Goal: Information Seeking & Learning: Learn about a topic

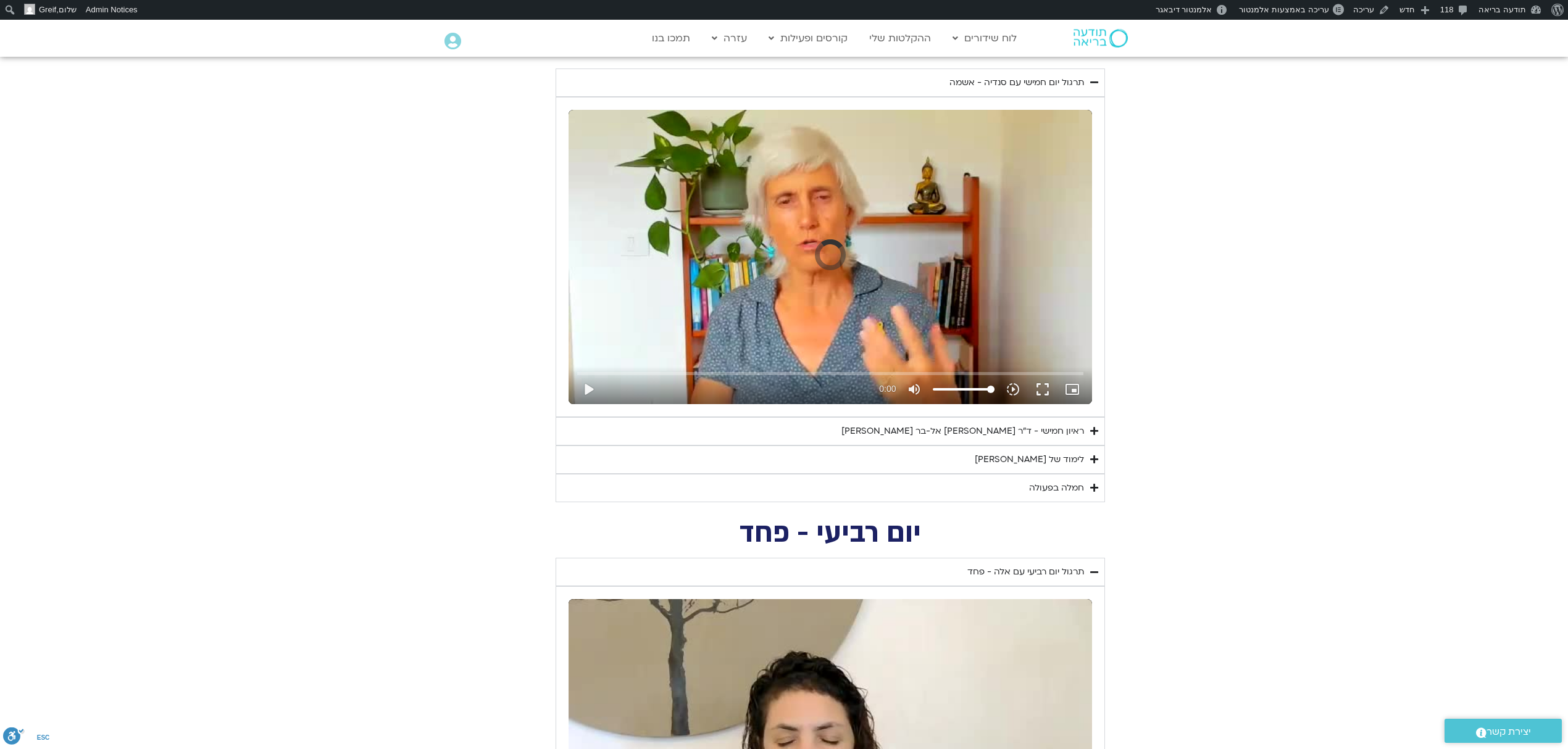
scroll to position [647, 0]
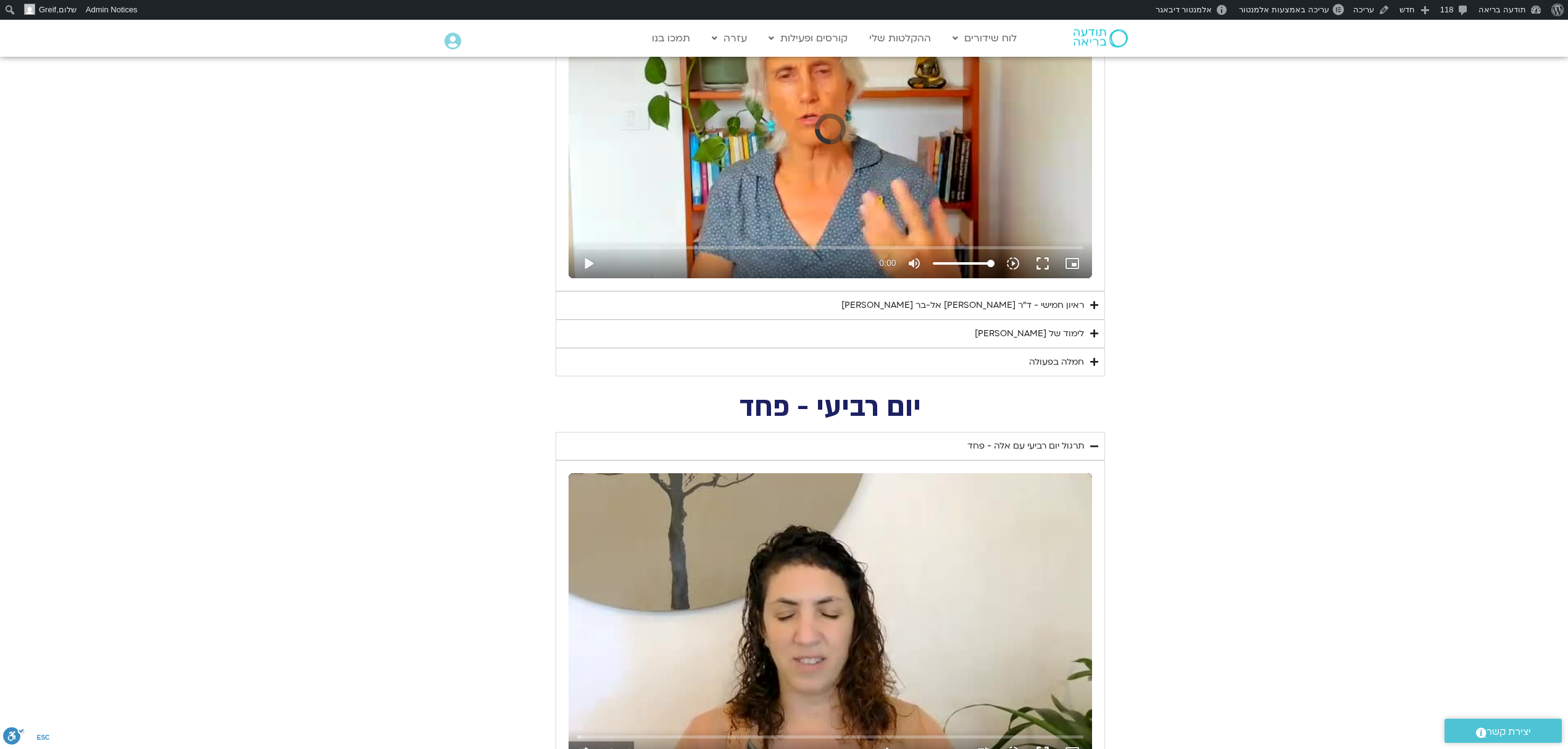
drag, startPoint x: 1579, startPoint y: 553, endPoint x: 1572, endPoint y: 179, distance: 374.1
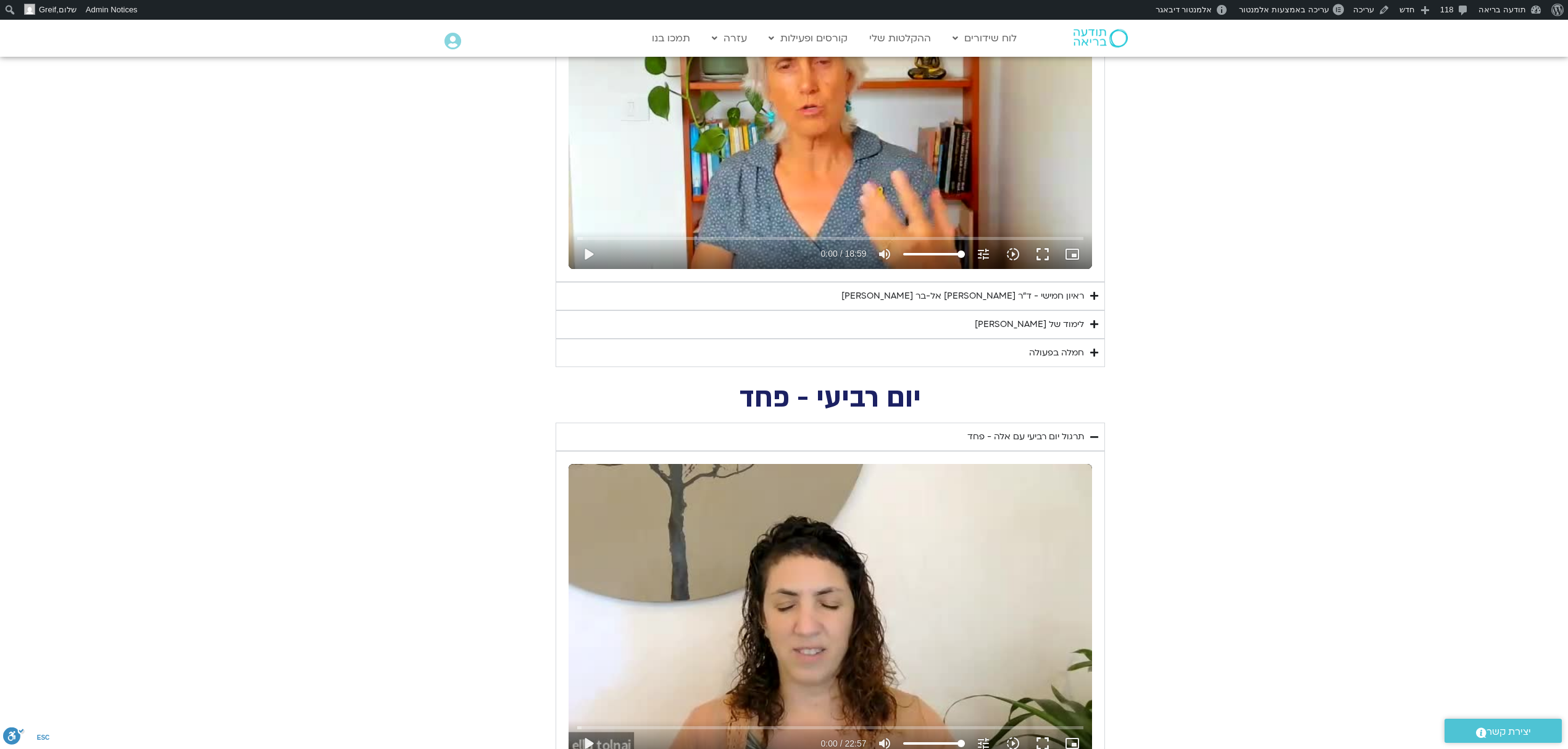
click at [1056, 351] on div "חמלה בפעולה" at bounding box center [1056, 353] width 55 height 15
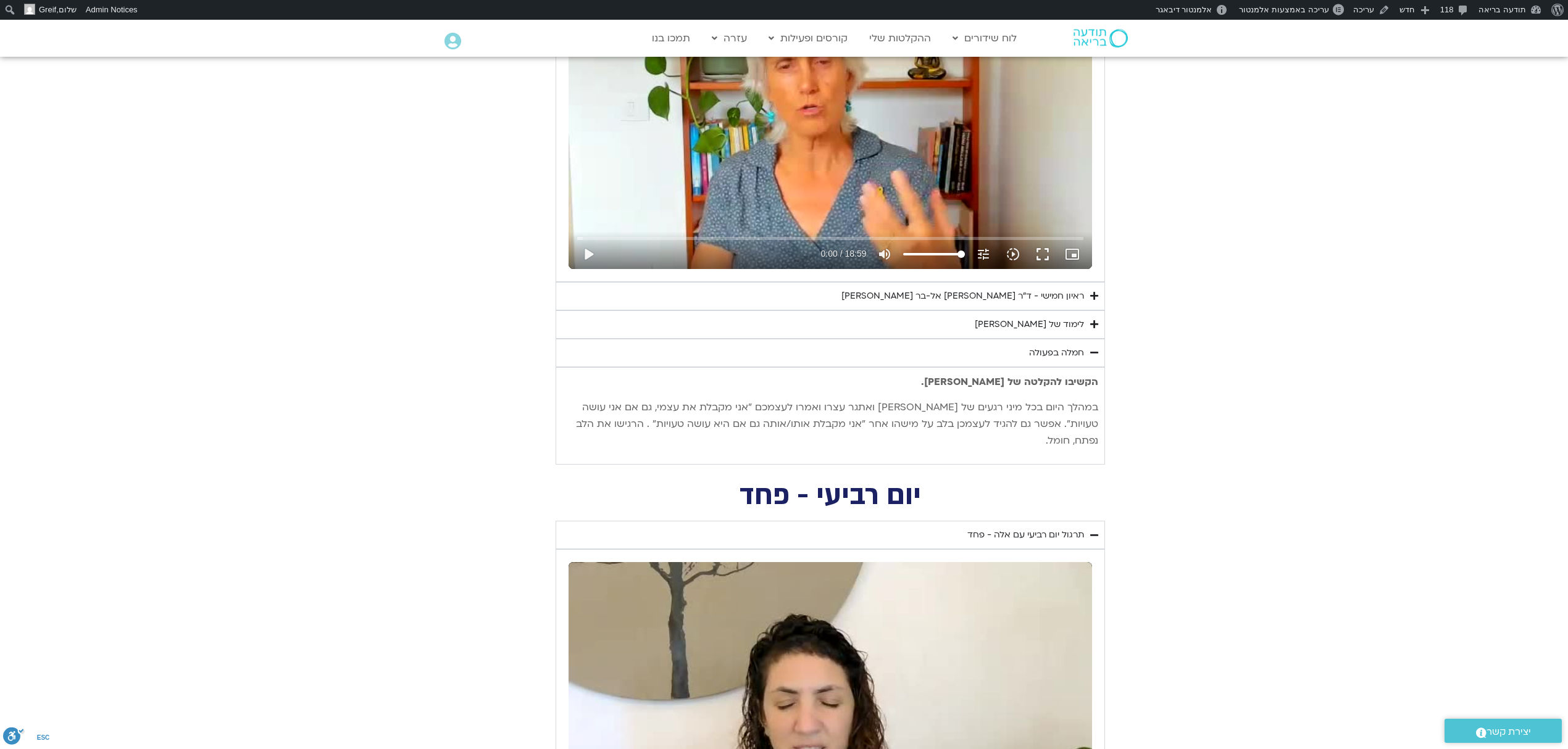
click at [981, 408] on p "במהלך היום בכל מיני רגעים של [PERSON_NAME] ואתגר עצרו ואמרו לעצמכם ״אני מקבלת א…" at bounding box center [831, 424] width 536 height 50
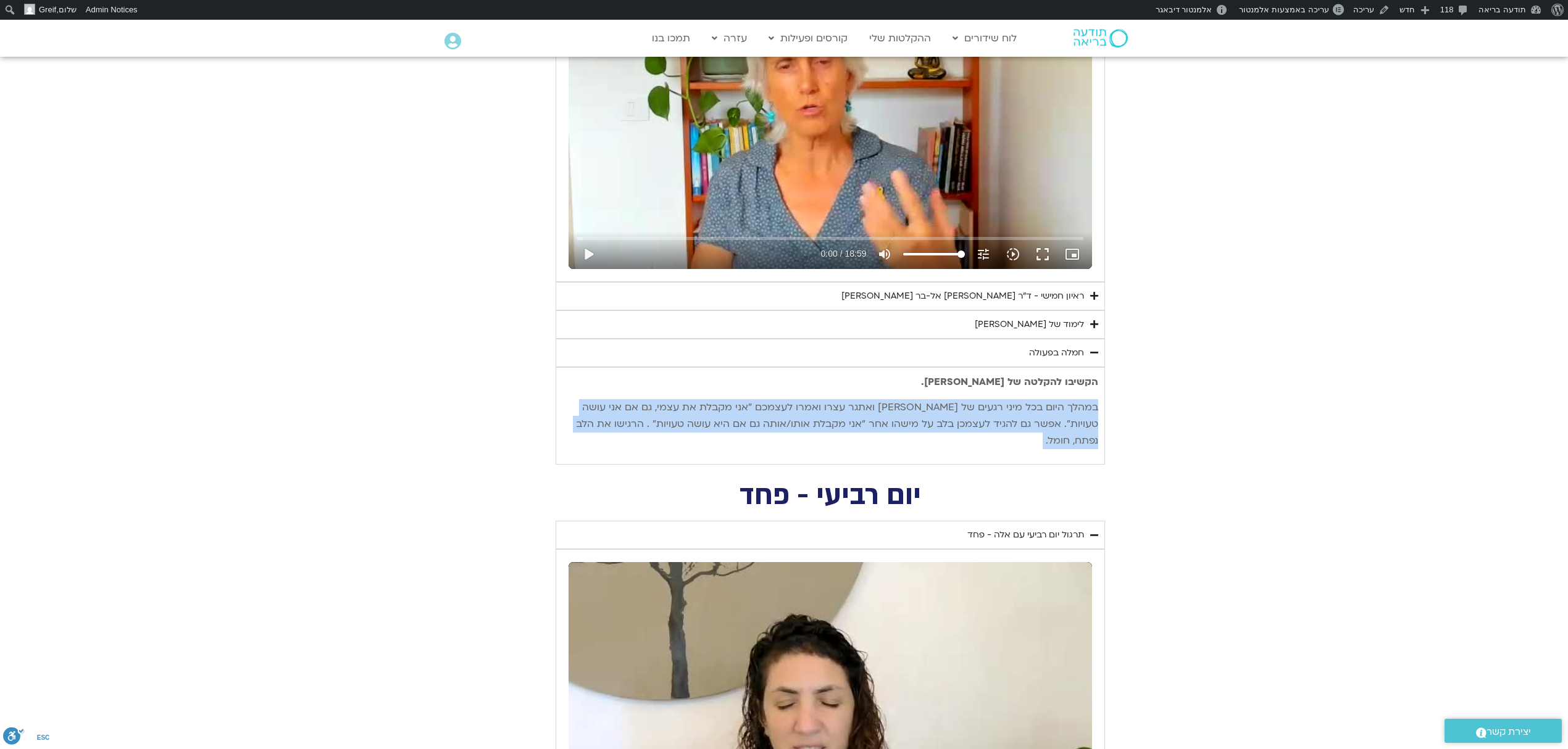
click at [981, 408] on p "במהלך היום בכל מיני רגעים של [PERSON_NAME] ואתגר עצרו ואמרו לעצמכם ״אני מקבלת א…" at bounding box center [831, 424] width 536 height 50
click at [941, 415] on p "במהלך היום בכל מיני רגעים של [PERSON_NAME] ואתגר עצרו ואמרו לעצמכם ״אני מקבלת א…" at bounding box center [831, 424] width 536 height 50
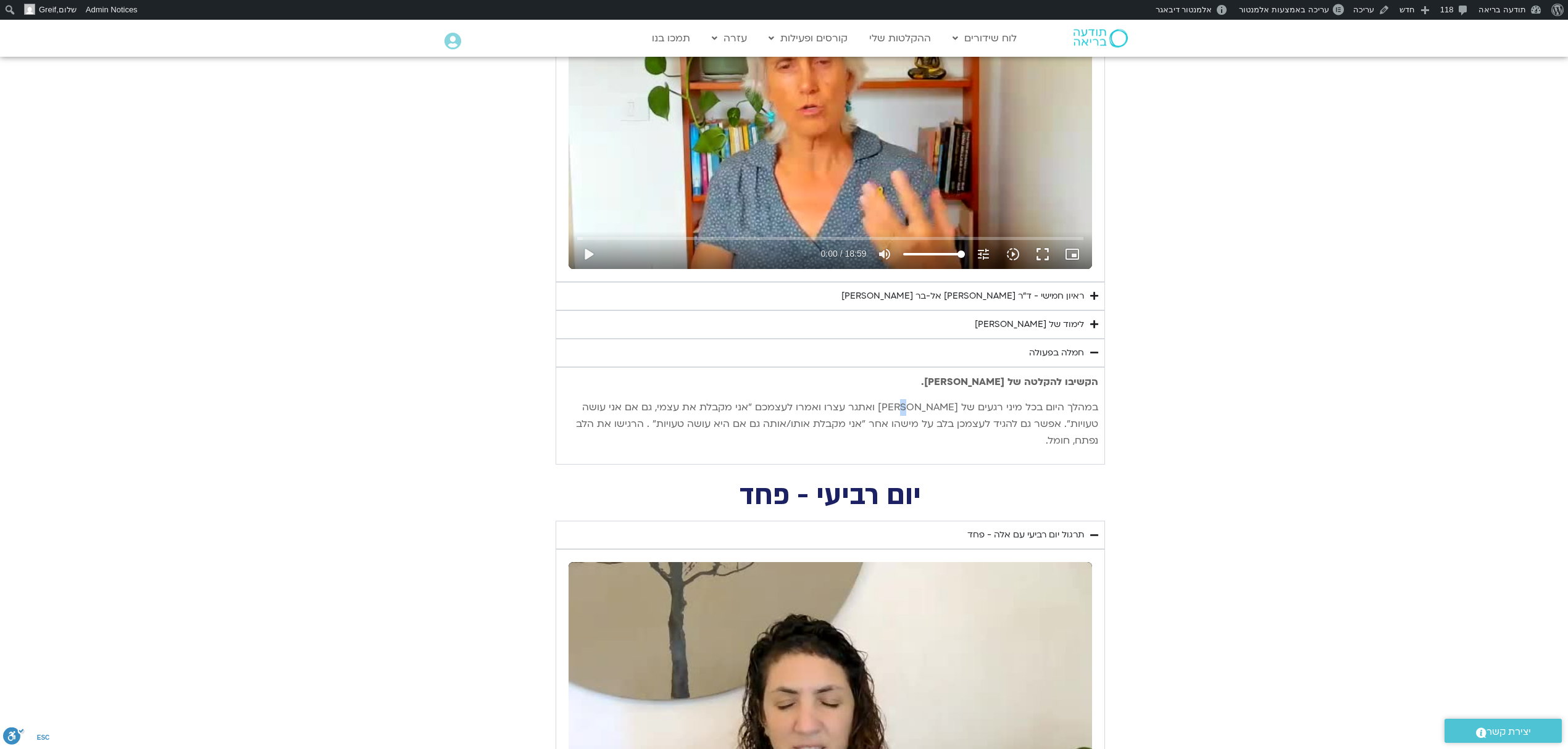
click at [941, 415] on p "במהלך היום בכל מיני רגעים של [PERSON_NAME] ואתגר עצרו ואמרו לעצמכם ״אני מקבלת א…" at bounding box center [831, 424] width 536 height 50
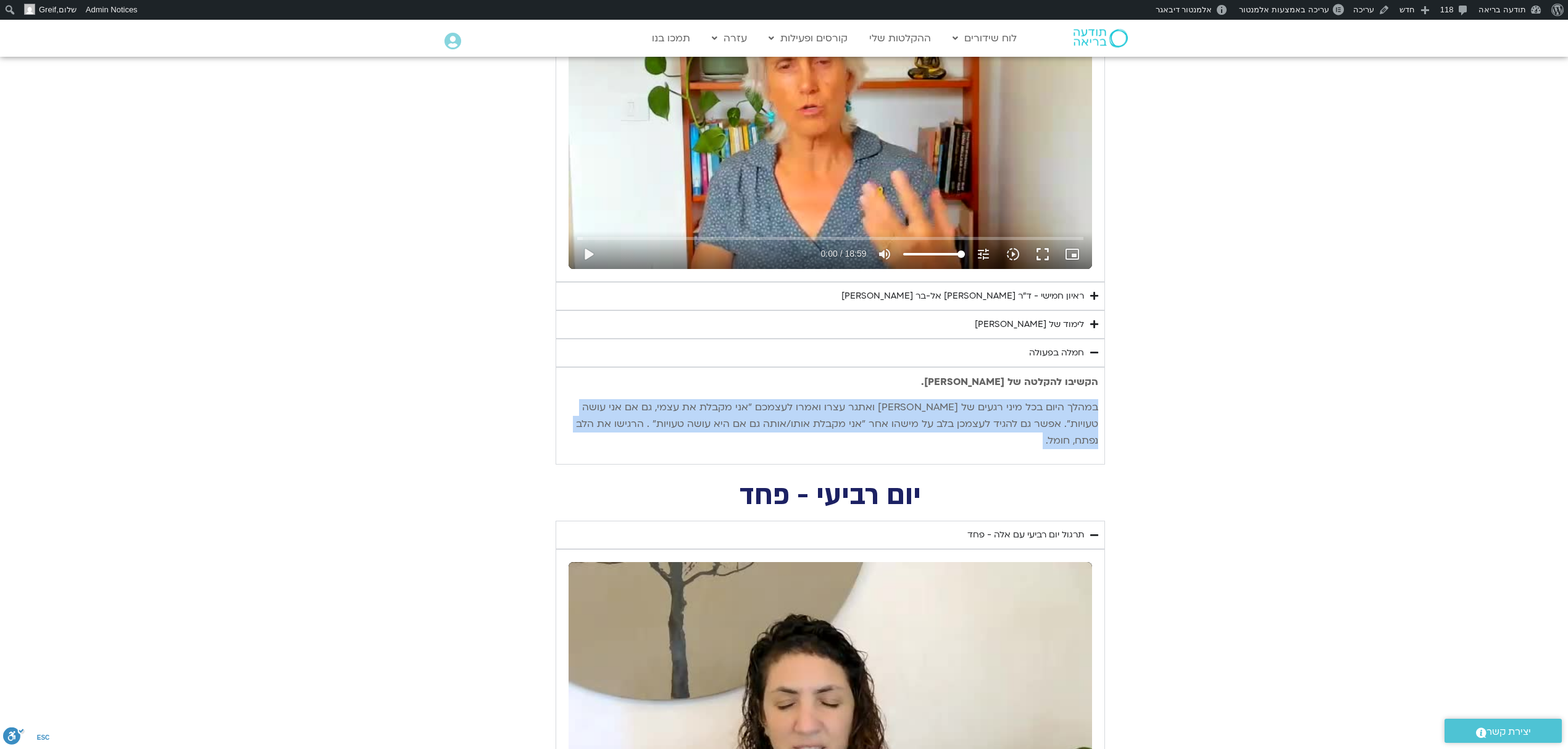
click at [941, 415] on p "במהלך היום בכל מיני רגעים של [PERSON_NAME] ואתגר עצרו ואמרו לעצמכם ״אני מקבלת א…" at bounding box center [831, 424] width 536 height 50
click at [1042, 410] on p "במהלך היום בכל מיני רגעים של [PERSON_NAME] ואתגר עצרו ואמרו לעצמכם ״אני מקבלת א…" at bounding box center [831, 424] width 536 height 50
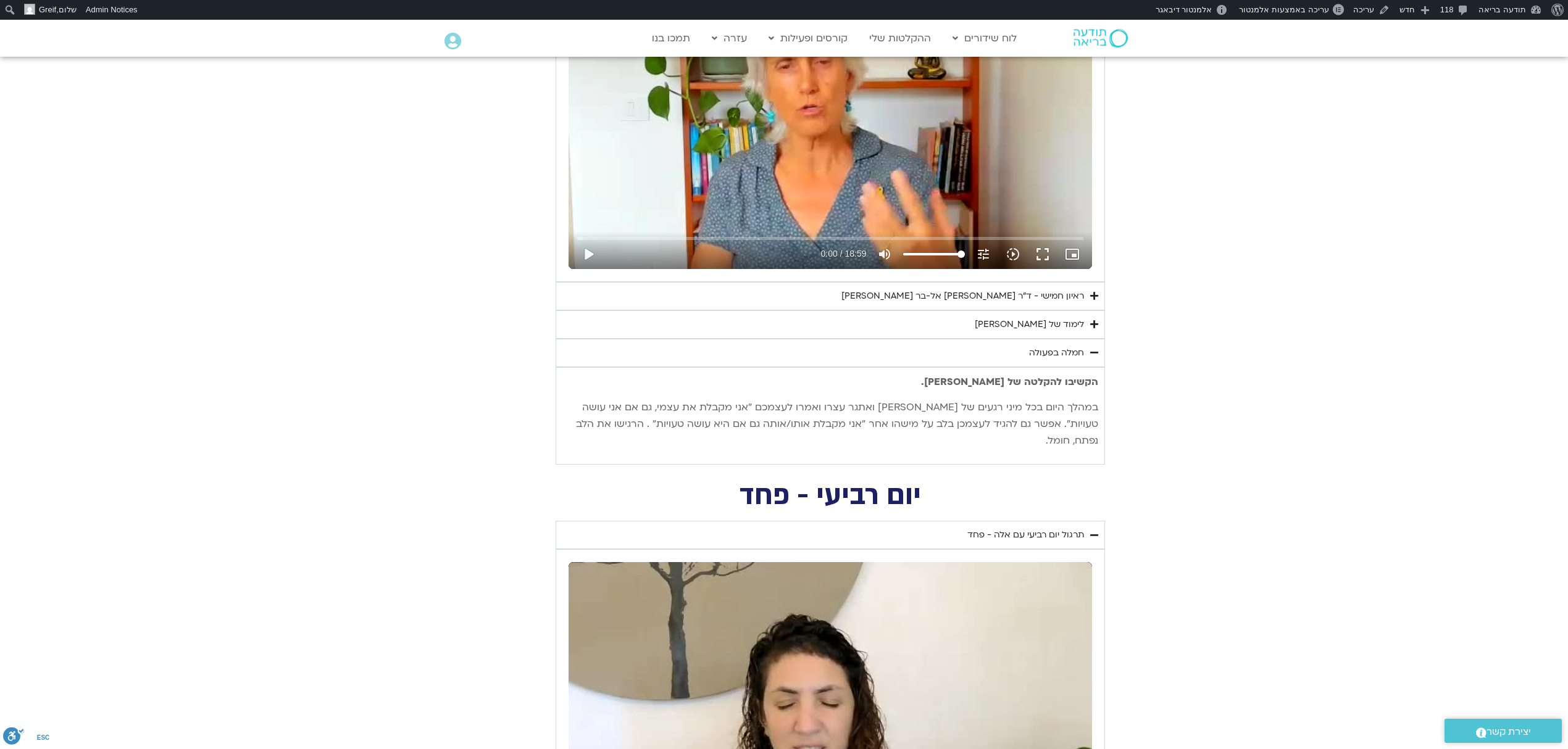
click at [1076, 321] on div "לימוד של [PERSON_NAME]" at bounding box center [1029, 325] width 109 height 15
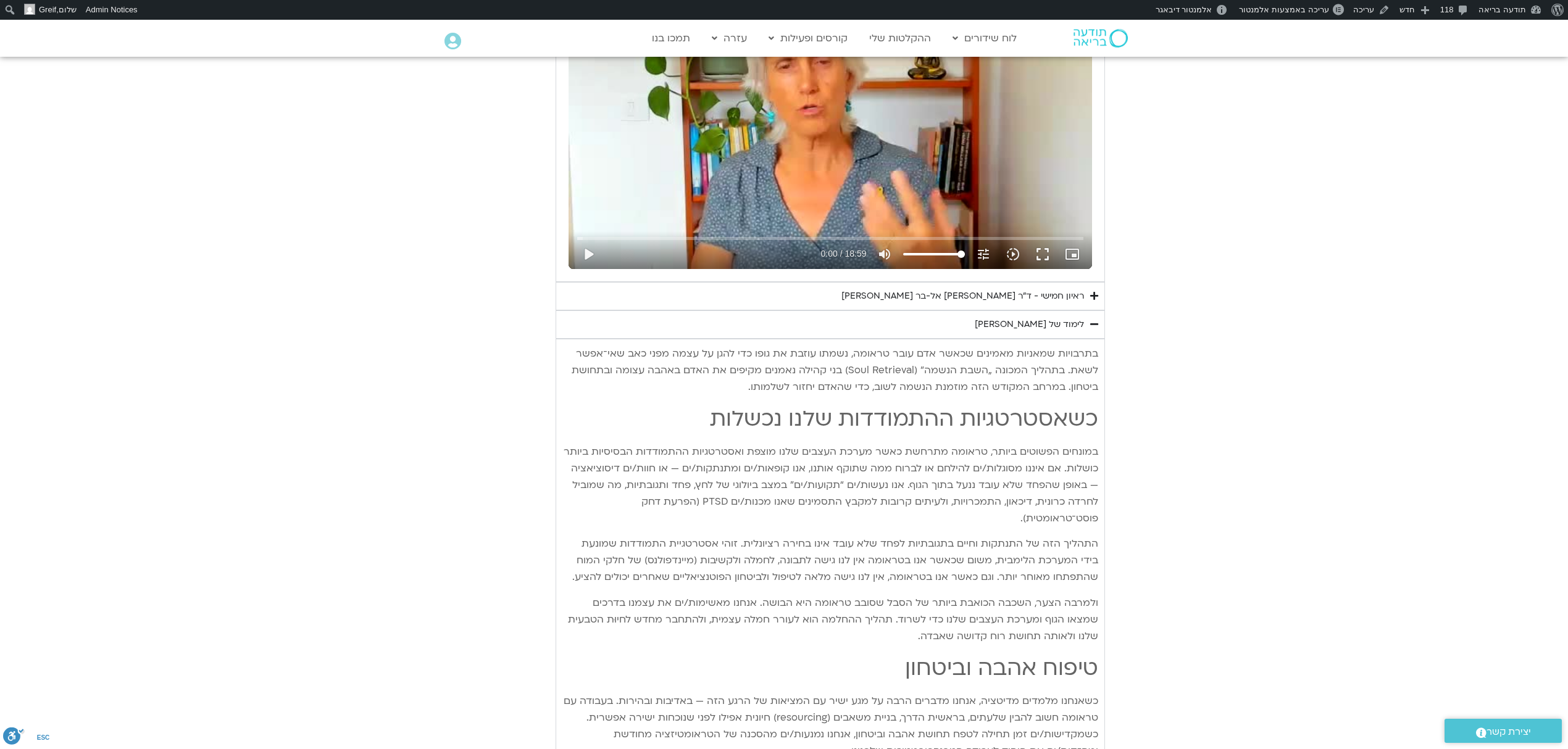
click at [1090, 369] on p "בתרבויות שמאניות מאמינים שכאשר אדם עובר טראומה, נשמתו עוזבת את גופו כדי להגן על…" at bounding box center [831, 370] width 536 height 50
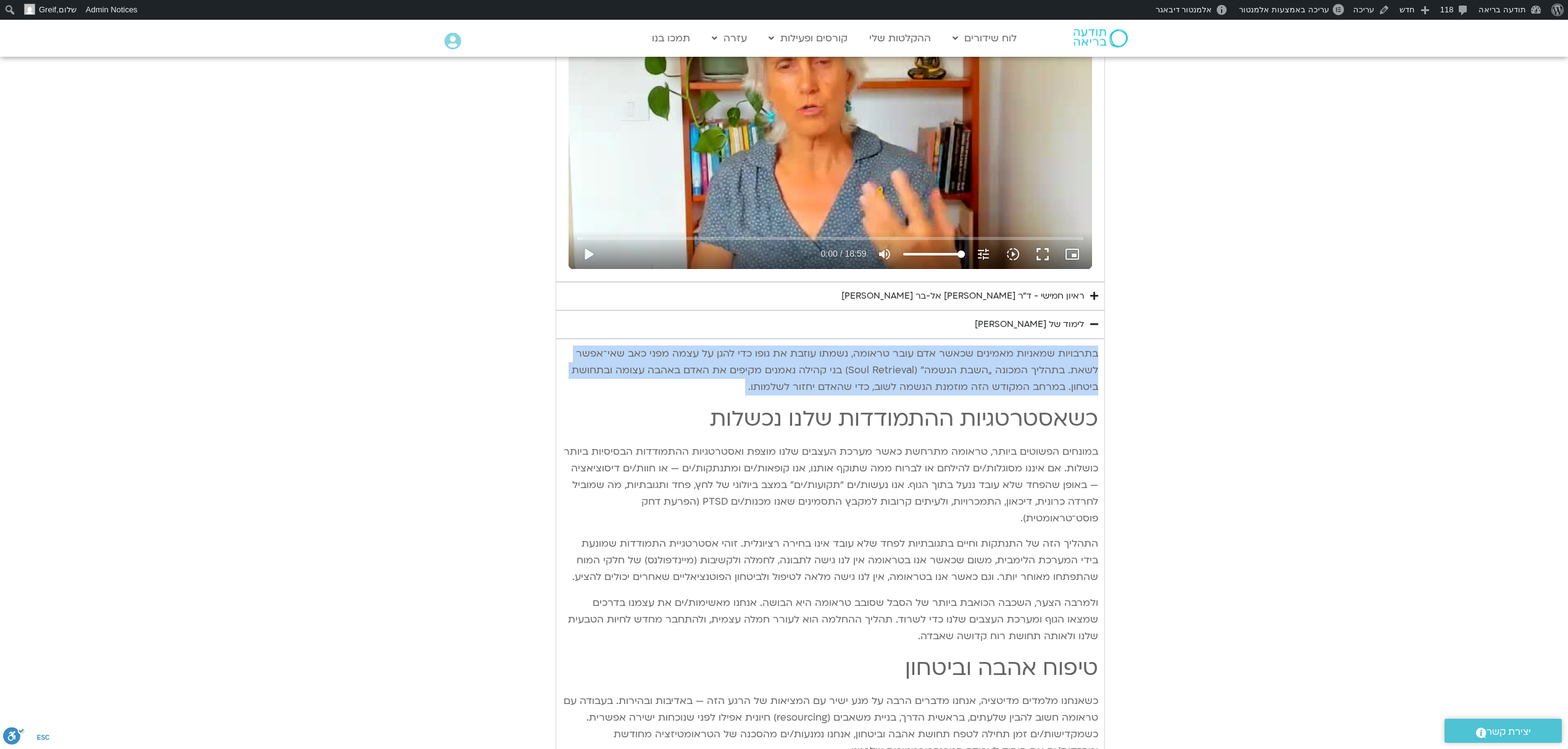
click at [1090, 369] on p "בתרבויות שמאניות מאמינים שכאשר אדם עובר טראומה, נשמתו עוזבת את גופו כדי להגן על…" at bounding box center [831, 370] width 536 height 50
click at [1071, 369] on p "בתרבויות שמאניות מאמינים שכאשר אדם עובר טראומה, נשמתו עוזבת את גופו כדי להגן על…" at bounding box center [831, 370] width 536 height 50
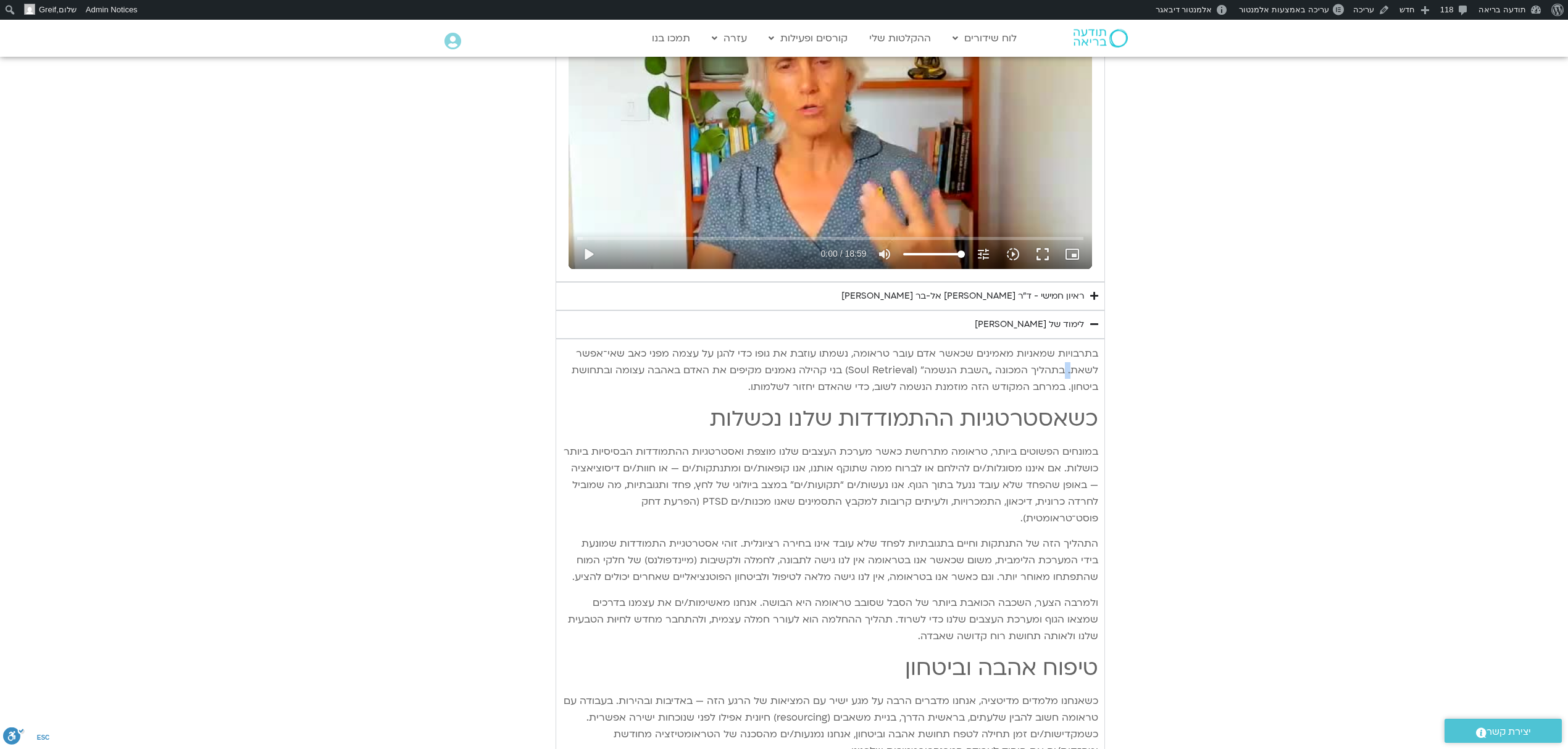
click at [1071, 369] on p "בתרבויות שמאניות מאמינים שכאשר אדם עובר טראומה, נשמתו עוזבת את גופו כדי להגן על…" at bounding box center [831, 370] width 536 height 50
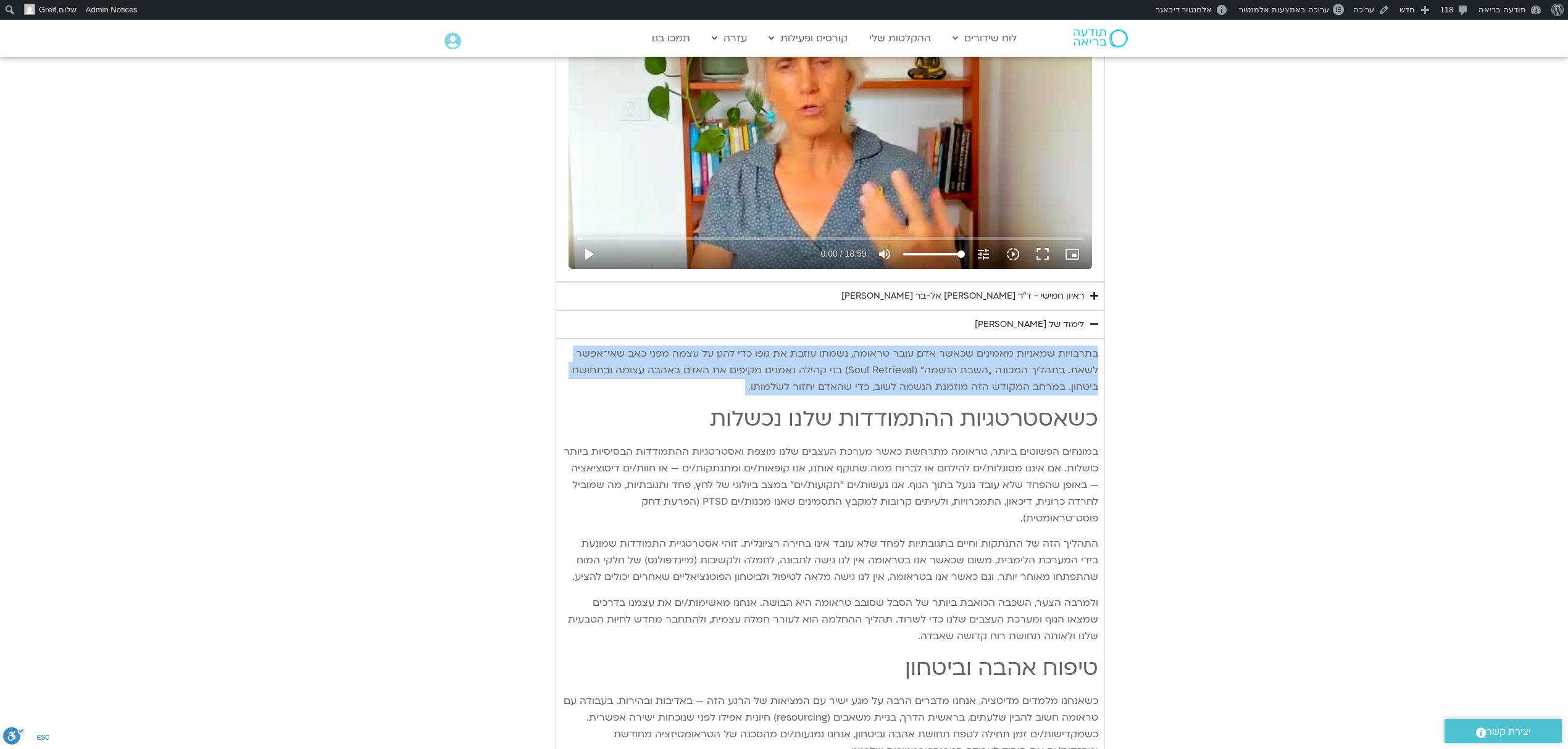
click at [1071, 369] on p "בתרבויות שמאניות מאמינים שכאשר אדם עובר טראומה, נשמתו עוזבת את גופו כדי להגן על…" at bounding box center [831, 370] width 536 height 50
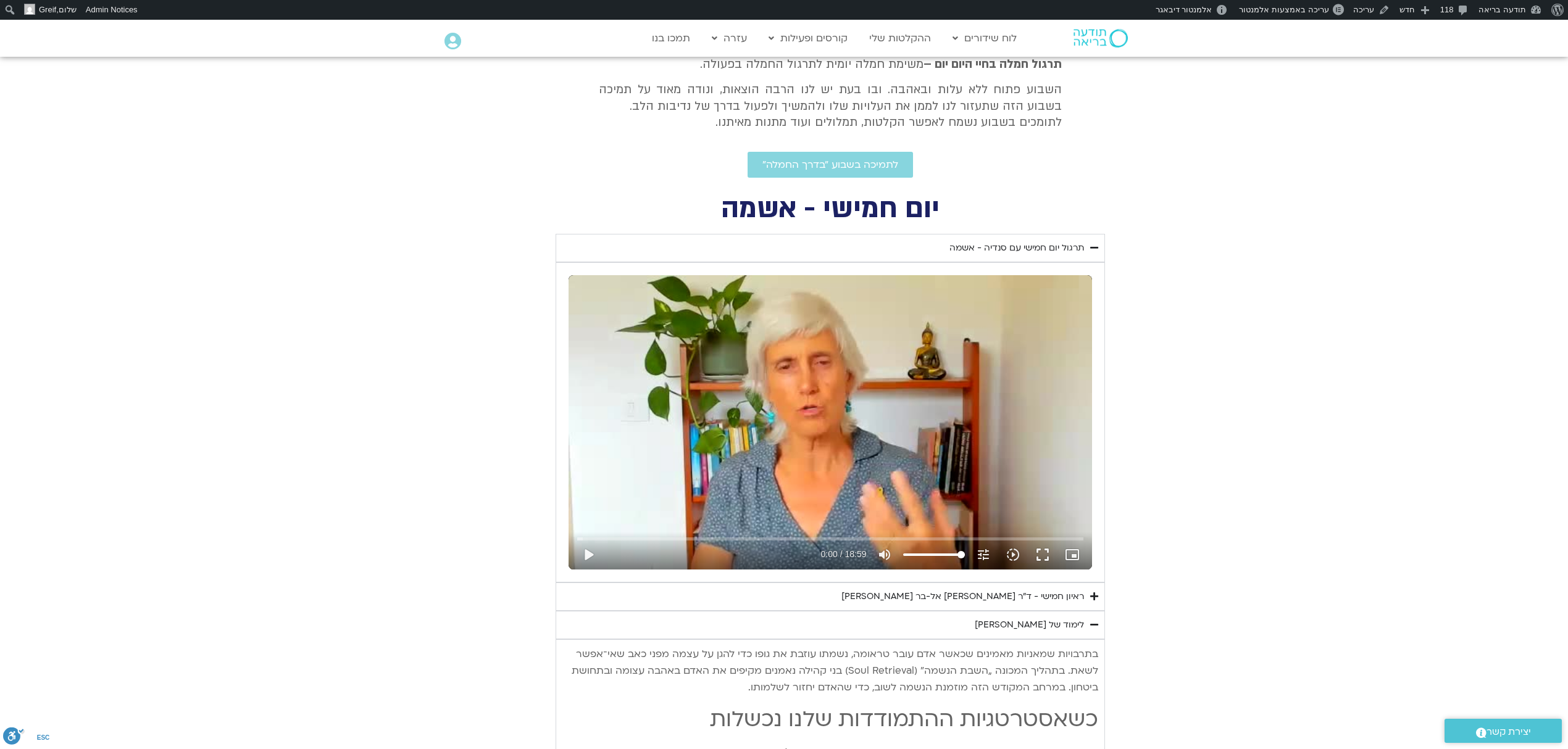
scroll to position [483, 0]
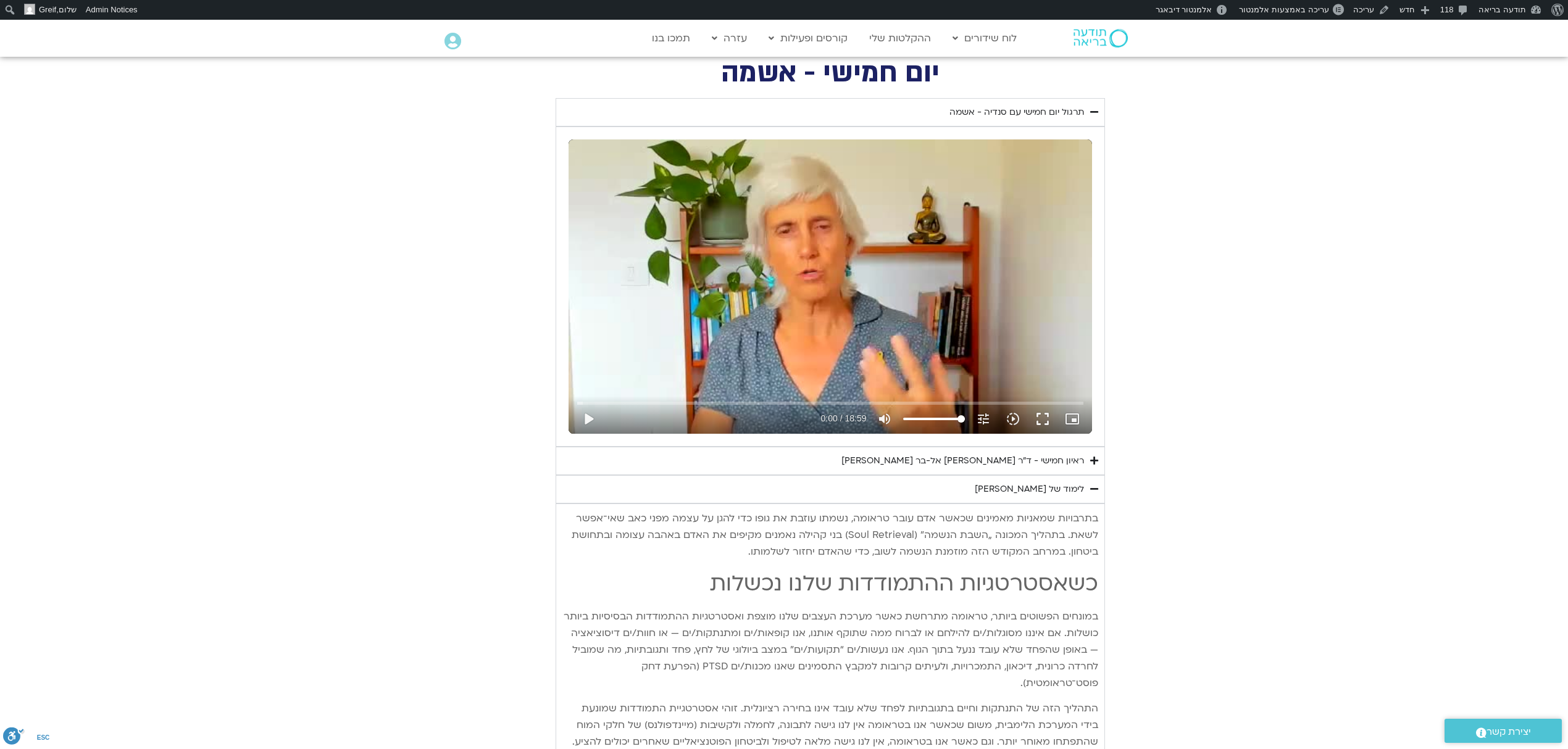
click at [1038, 461] on div "ראיון חמישי - ד"ר [PERSON_NAME] אל-בר [PERSON_NAME]" at bounding box center [963, 461] width 243 height 15
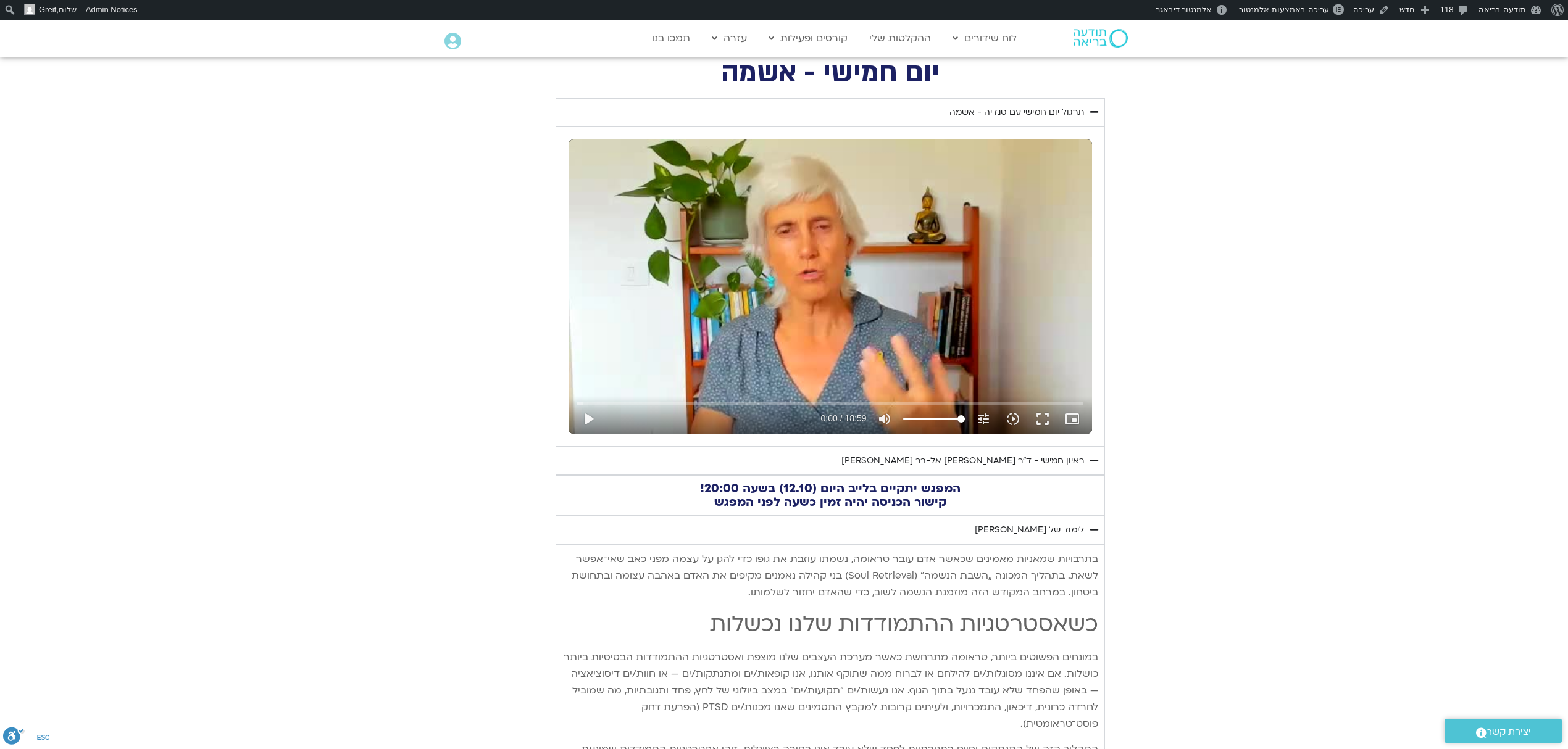
click at [893, 486] on h2 "המפגש יתקיים בלייב היום (12.10) בשעה 20:00! קישור הכניסה יהיה זמין כשעה לפני המ…" at bounding box center [831, 495] width 536 height 27
click at [1045, 98] on summary "תרגול יום חמישי עם סנדיה - אשמה" at bounding box center [831, 112] width 549 height 28
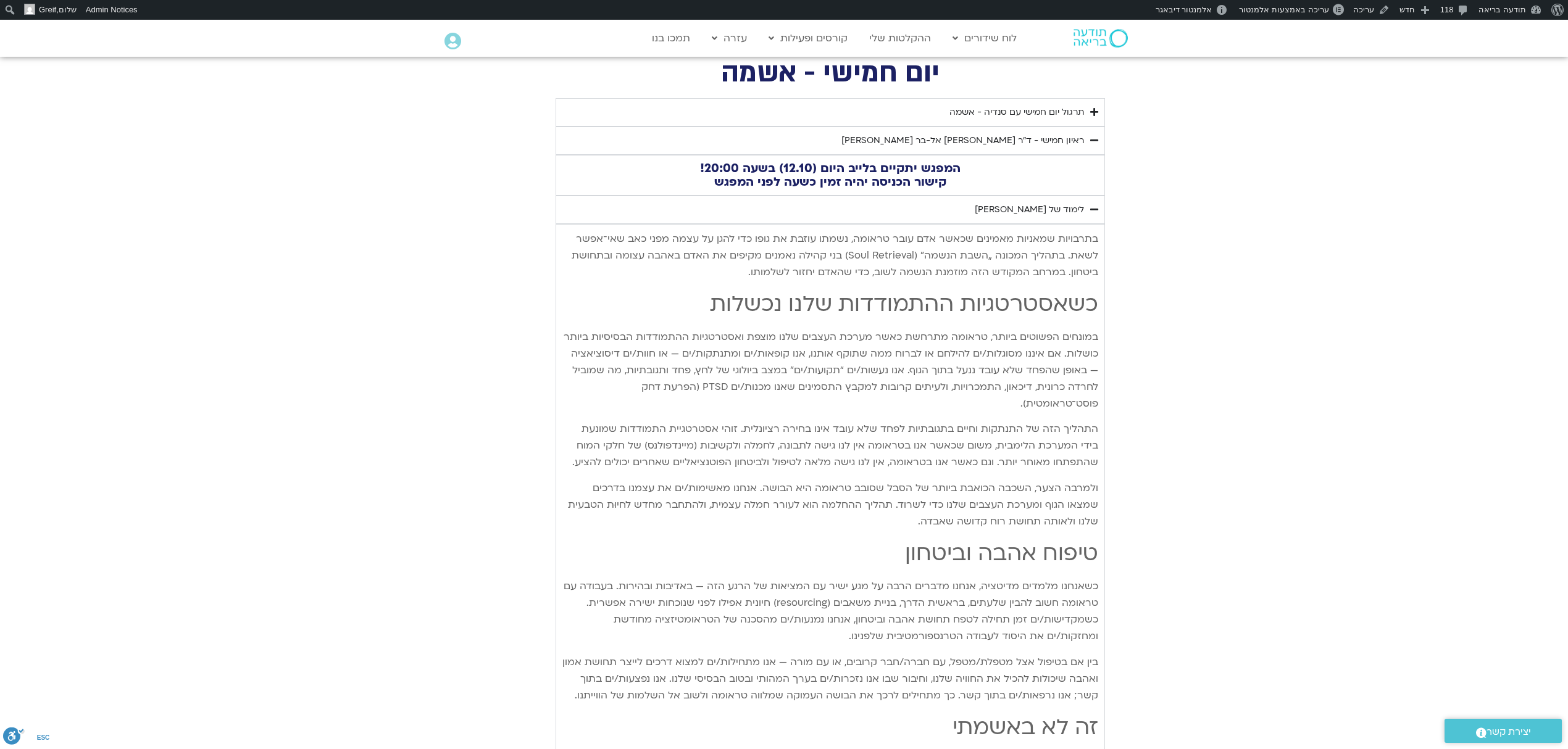
click at [1062, 141] on div "ראיון חמישי - ד"ר [PERSON_NAME] אל-בר [PERSON_NAME]" at bounding box center [963, 141] width 243 height 15
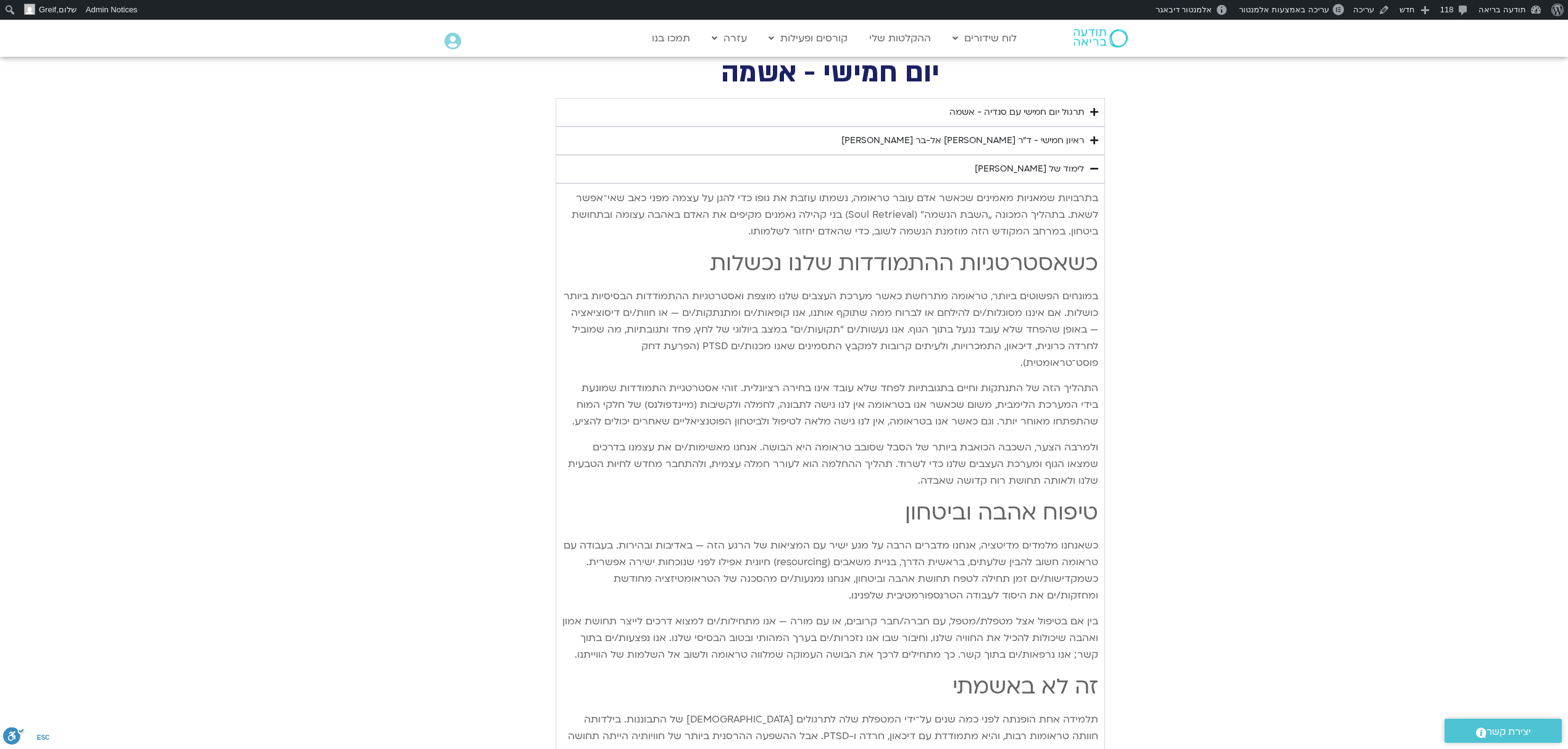
click at [1076, 171] on div "לימוד של [PERSON_NAME]" at bounding box center [1029, 169] width 109 height 15
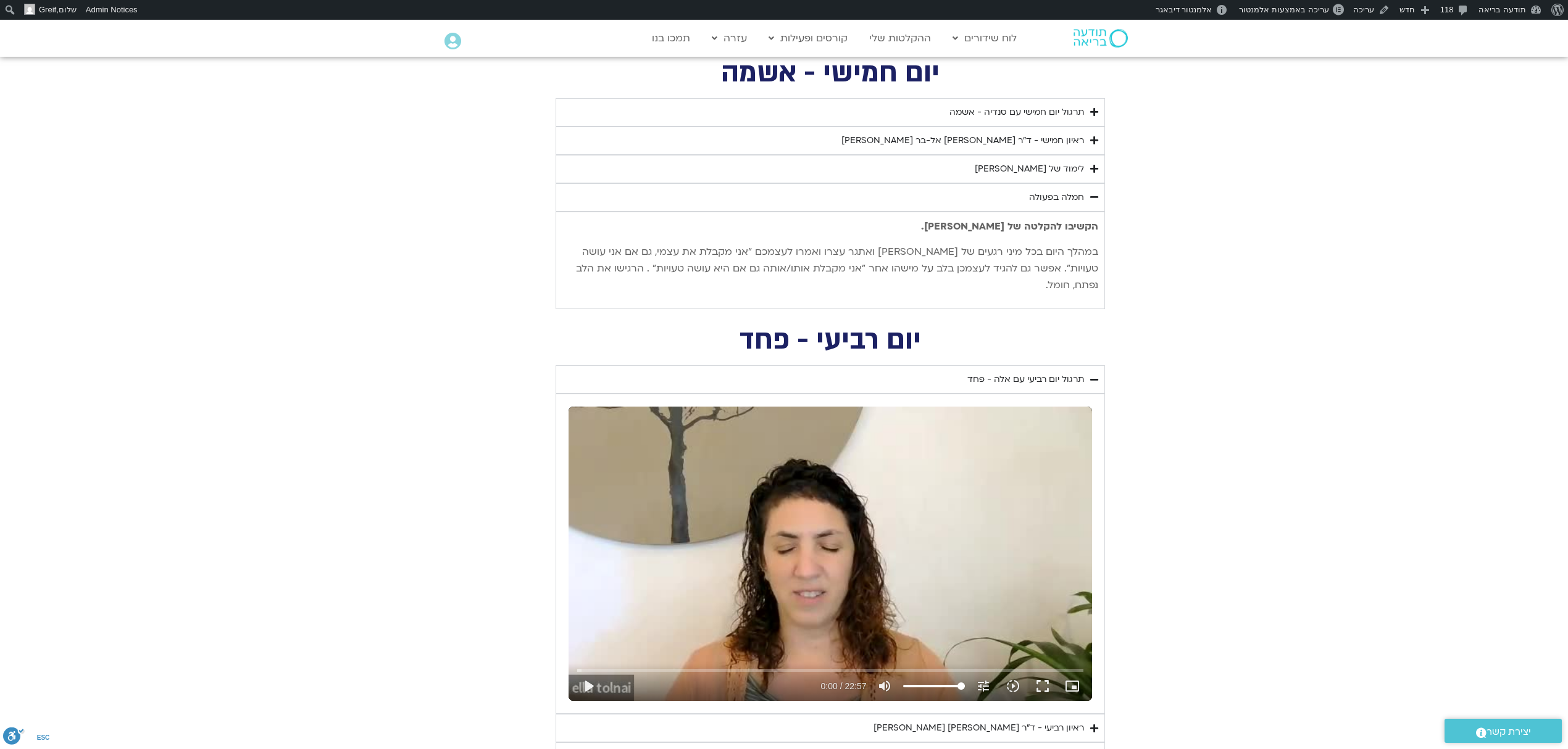
click at [1073, 198] on div "חמלה בפעולה" at bounding box center [1056, 198] width 55 height 15
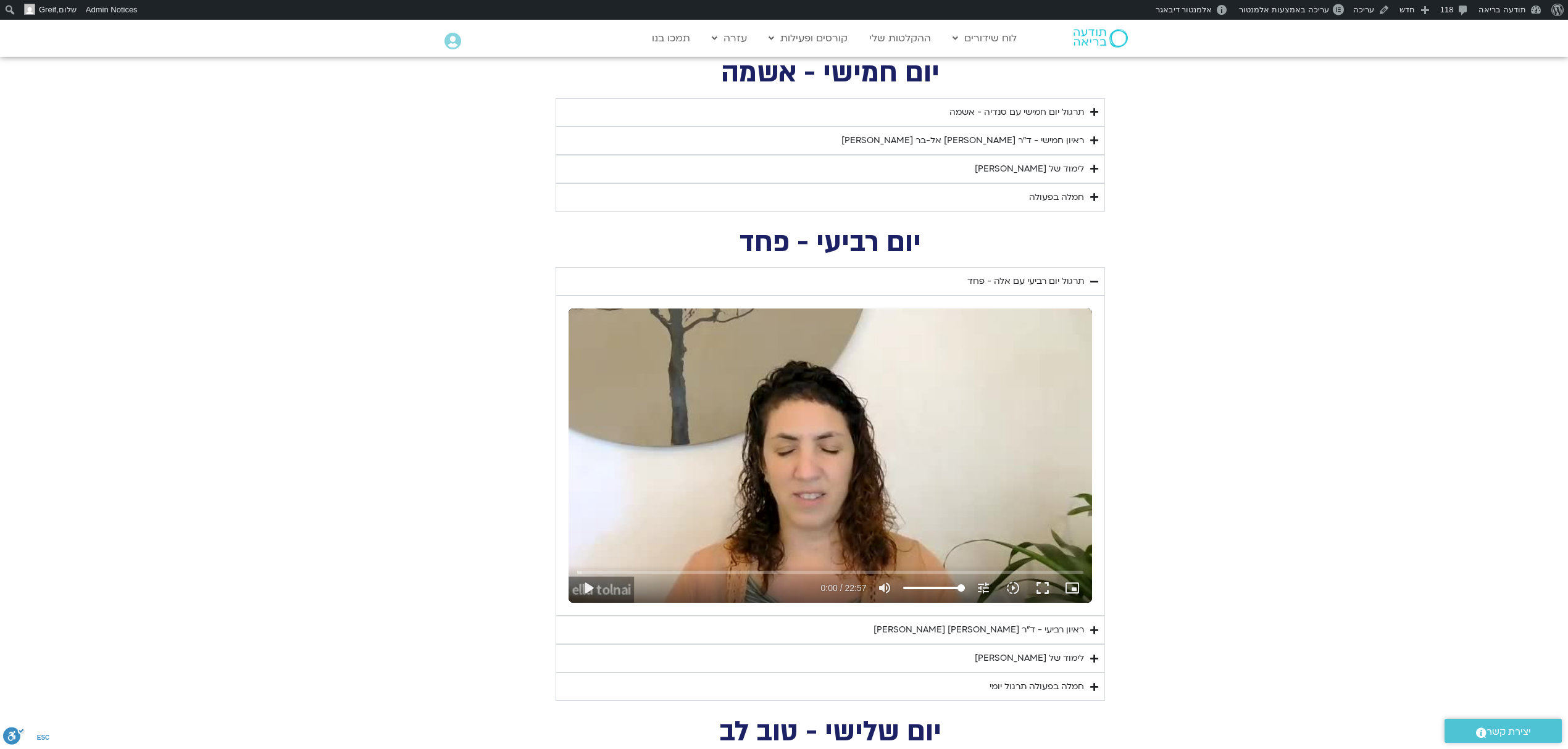
click at [1082, 287] on div "תרגול יום רביעי עם אלה - פחד" at bounding box center [1025, 281] width 117 height 15
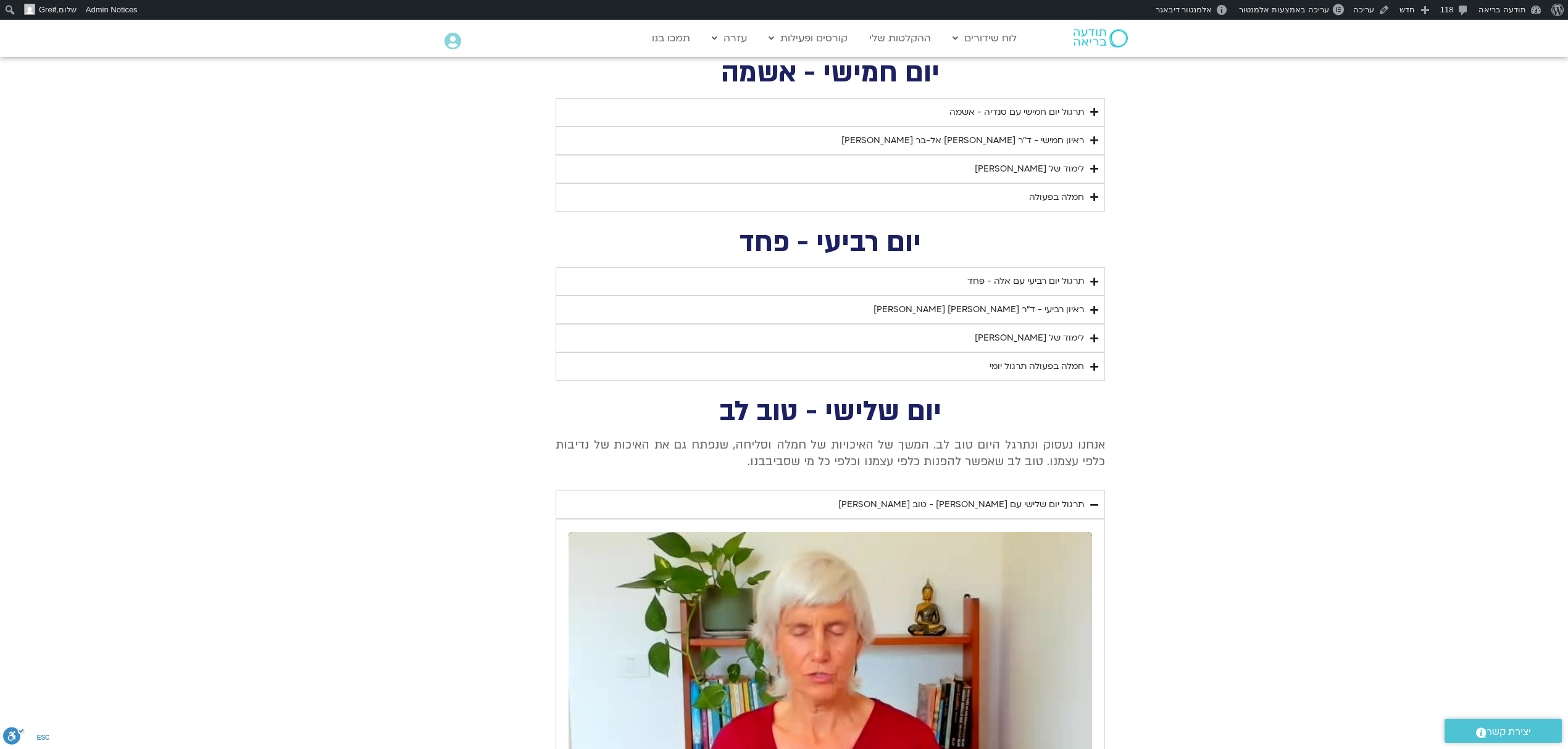
click at [1067, 506] on div "תרגול יום שלישי עם [PERSON_NAME] - טוב [PERSON_NAME]" at bounding box center [960, 505] width 246 height 15
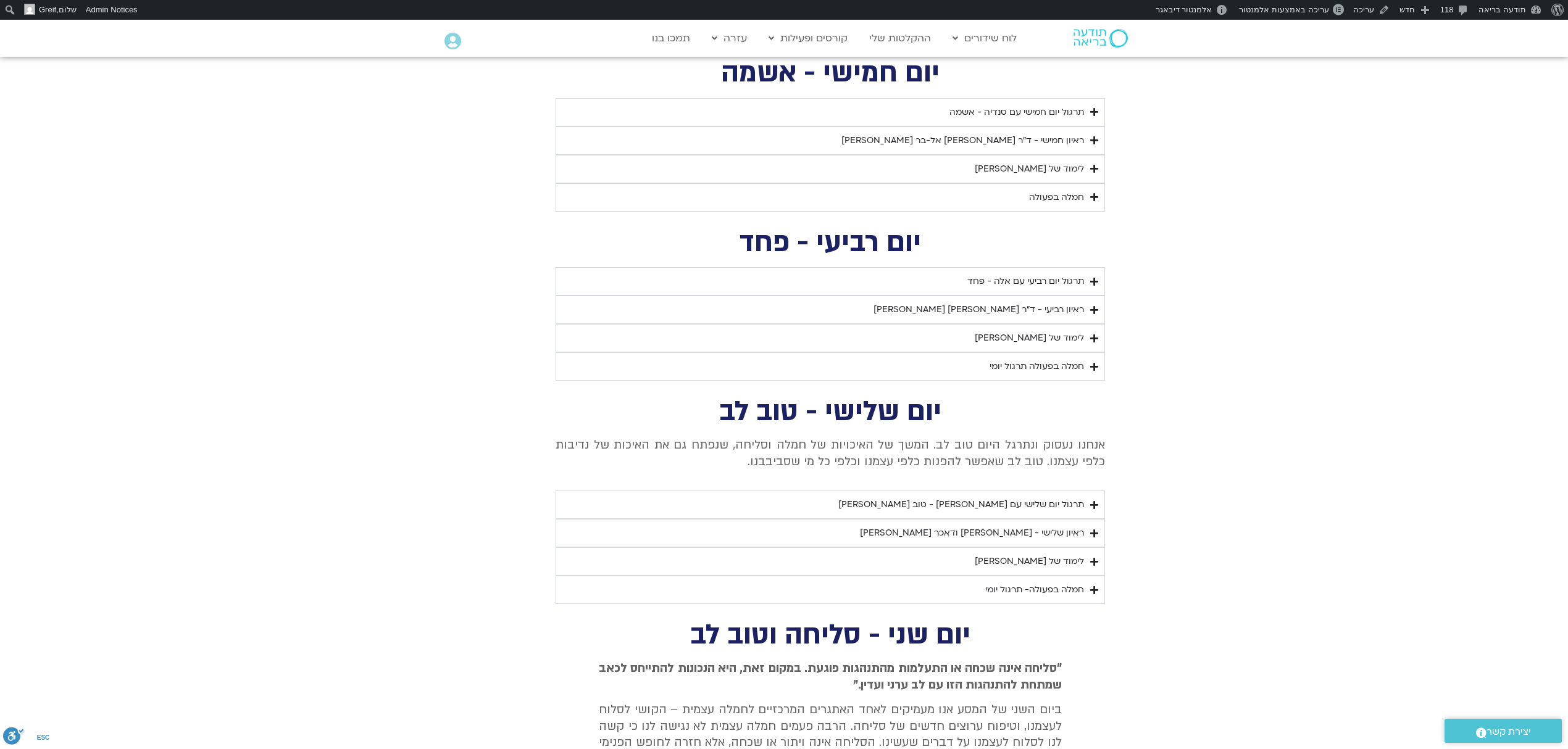
click at [1203, 409] on section "יום שלישי - טוב [PERSON_NAME] אנחנו נעסוק ונתרגל היום טוב [PERSON_NAME]. המשך ש…" at bounding box center [784, 502] width 1568 height 205
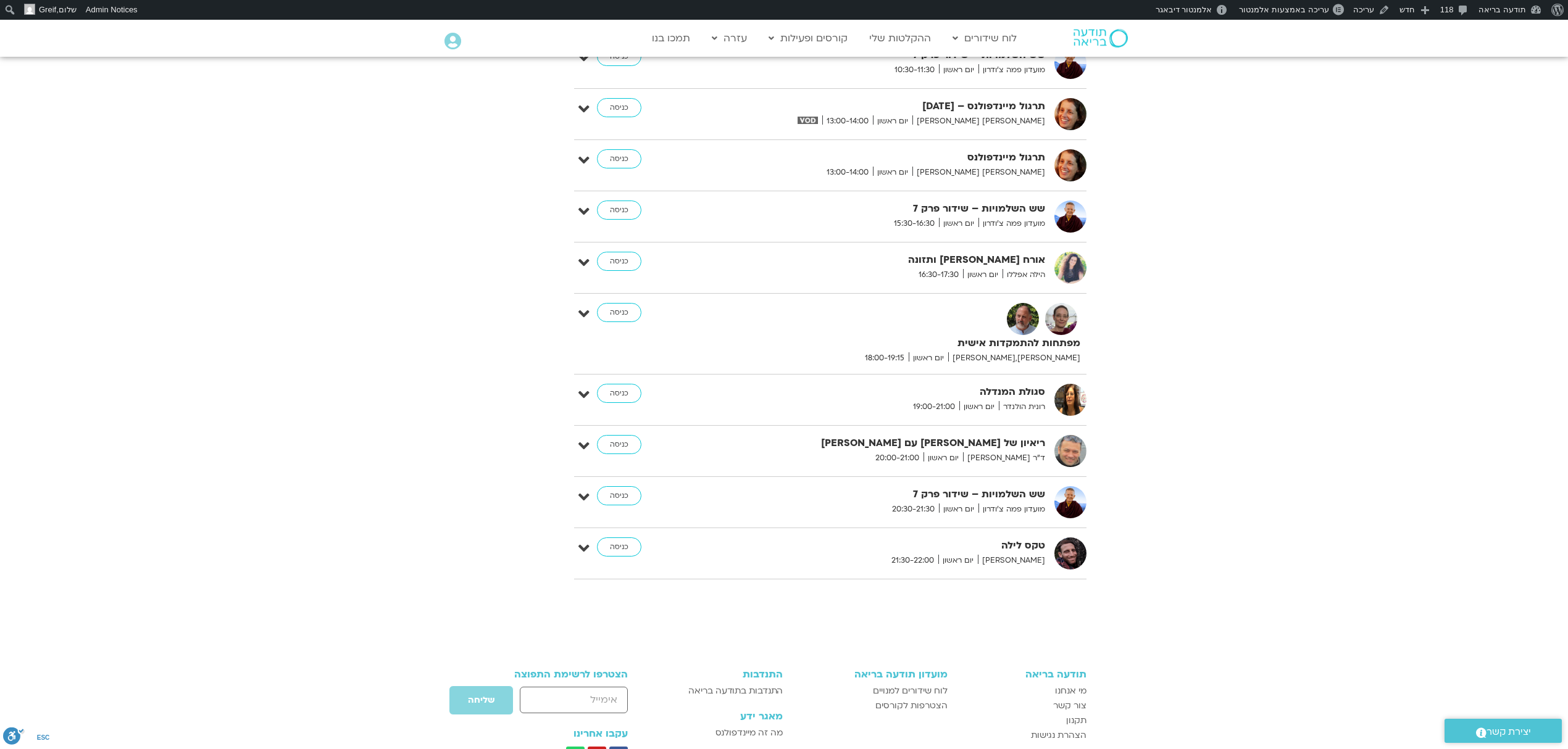
scroll to position [3187, 0]
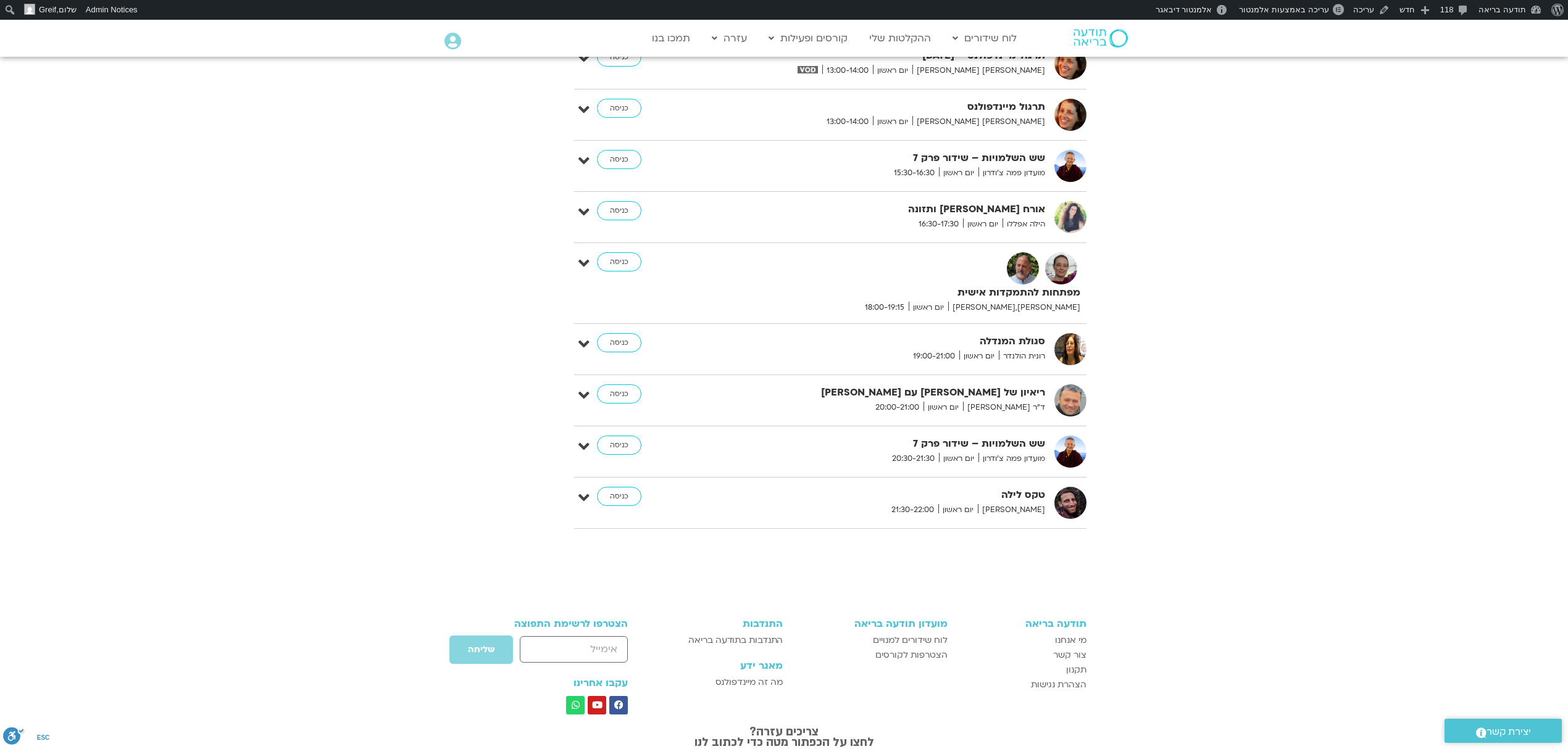
click at [1018, 406] on span "ד"ר [PERSON_NAME]" at bounding box center [1003, 407] width 82 height 13
click at [1005, 409] on span "ד"ר [PERSON_NAME]" at bounding box center [1003, 407] width 82 height 13
click at [632, 398] on link "כניסה" at bounding box center [619, 394] width 44 height 20
